Goal: Share content

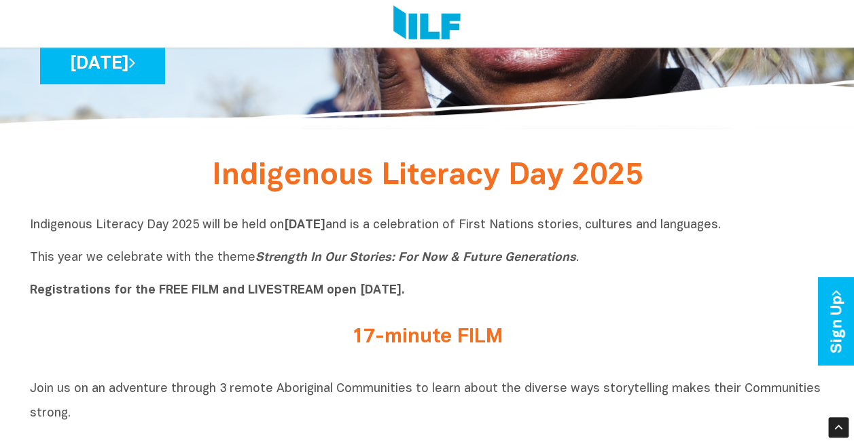
scroll to position [272, 0]
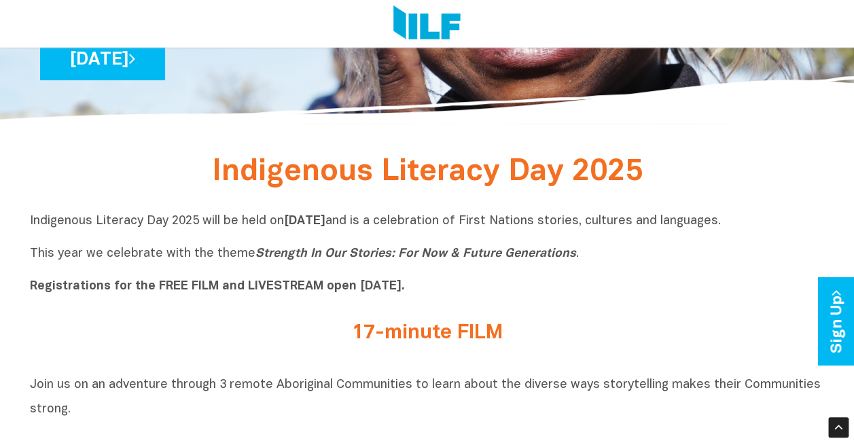
drag, startPoint x: 481, startPoint y: 220, endPoint x: 863, endPoint y: 219, distance: 382.4
copy p "is a celebration of First Nations stories, cultures and languages."
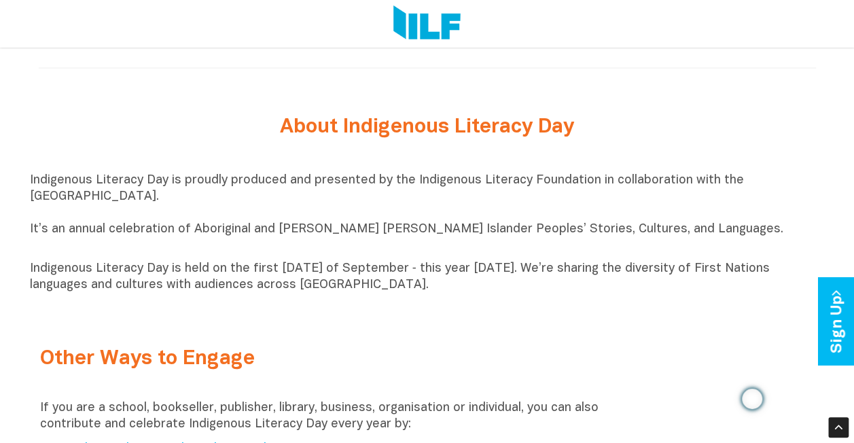
scroll to position [1359, 0]
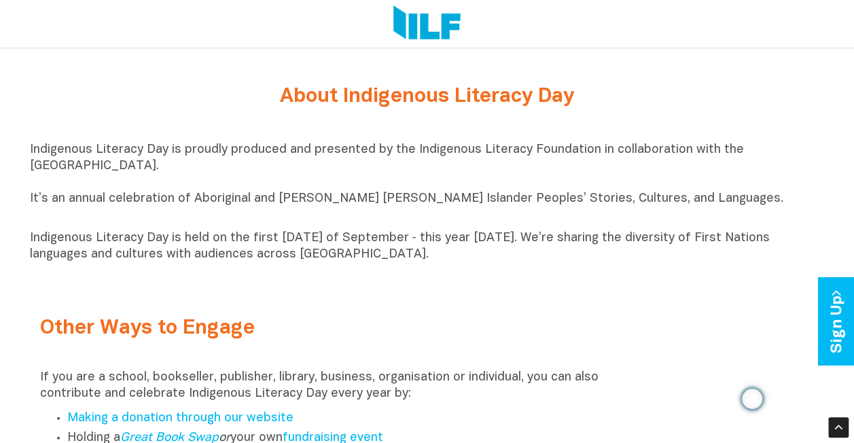
drag, startPoint x: 31, startPoint y: 157, endPoint x: 637, endPoint y: 268, distance: 616.6
click at [637, 263] on div "Indigenous Literacy Day is proudly produced and presented by the Indigenous Lit…" at bounding box center [427, 202] width 795 height 121
copy div "Indigenous Literacy Day is proudly produced and presented by the Indigenous Lit…"
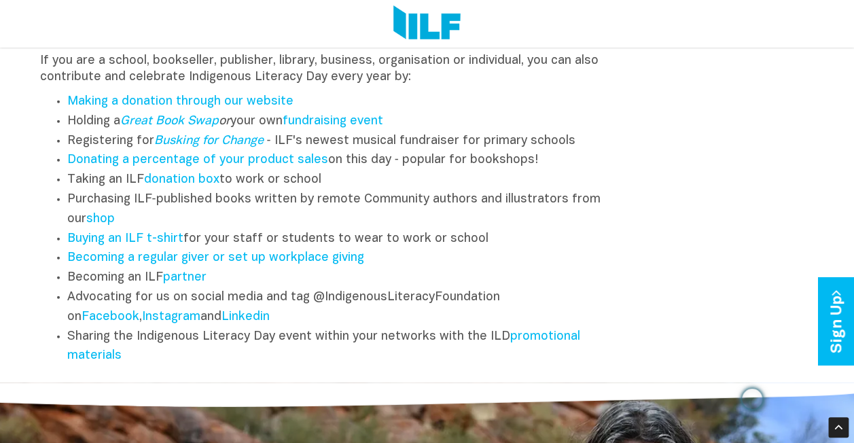
scroll to position [1694, 0]
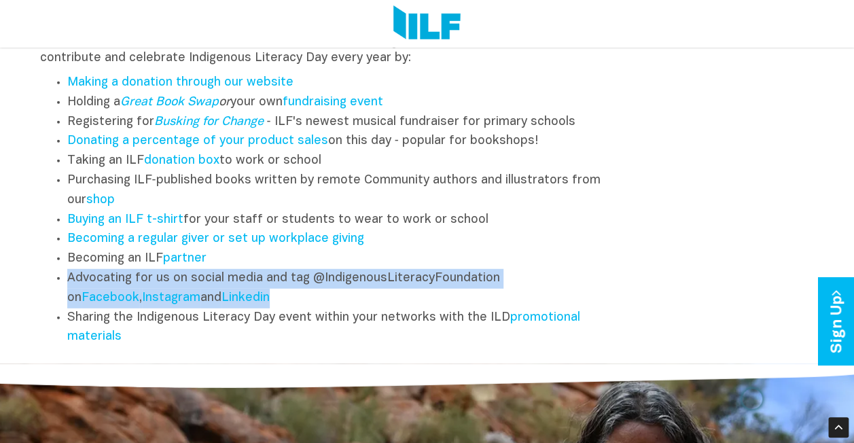
drag, startPoint x: 291, startPoint y: 307, endPoint x: 62, endPoint y: 291, distance: 229.4
click at [62, 291] on ul "Making a donation through our website Holding a Great Book Swap or your own fun…" at bounding box center [328, 210] width 576 height 274
copy li "Advocating for us on social media and tag @IndigenousLiteracyFoundation on Face…"
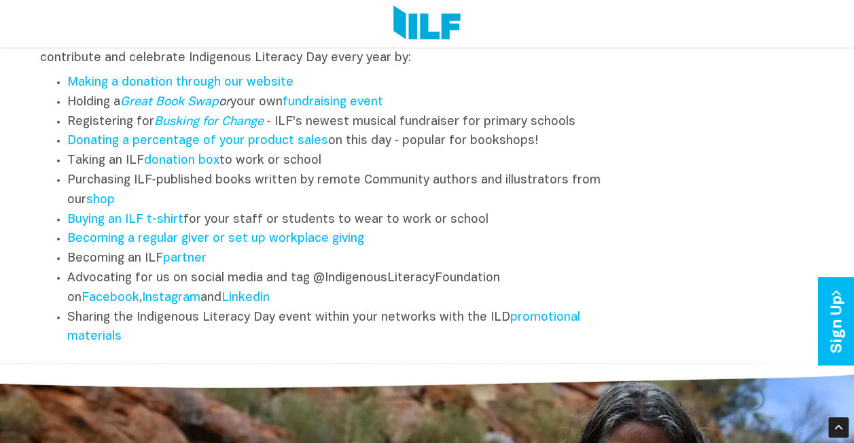
click at [151, 348] on li "Sharing the Indigenous Literacy Day event within your networks with the ILD pro…" at bounding box center [341, 327] width 549 height 39
drag, startPoint x: 147, startPoint y: 348, endPoint x: 58, endPoint y: 329, distance: 90.2
click at [67, 329] on li "Sharing the Indigenous Literacy Day event within your networks with the ILD pro…" at bounding box center [341, 327] width 549 height 39
click at [296, 306] on li "Advocating for us on social media and tag @IndigenousLiteracyFoundation on Face…" at bounding box center [341, 288] width 549 height 39
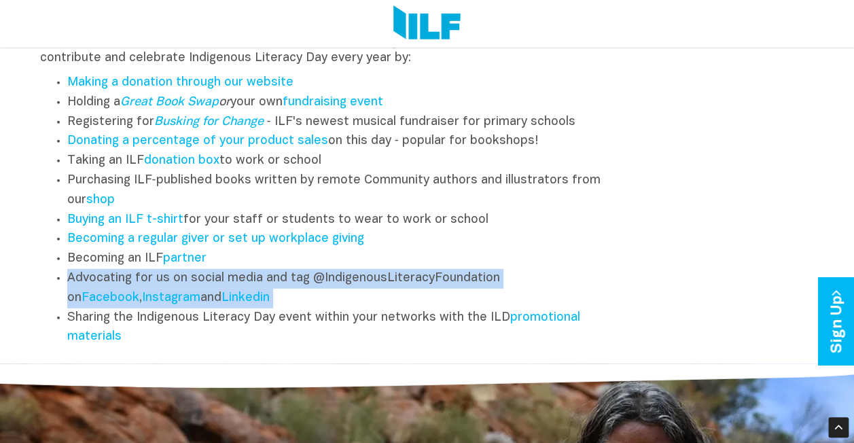
drag, startPoint x: 295, startPoint y: 306, endPoint x: 94, endPoint y: 290, distance: 202.4
click at [94, 290] on li "Advocating for us on social media and tag @IndigenousLiteracyFoundation on Face…" at bounding box center [341, 288] width 549 height 39
copy li "Advocating for us on social media and tag @IndigenousLiteracyFoundation on Face…"
